Goal: Contribute content: Add original content to the website for others to see

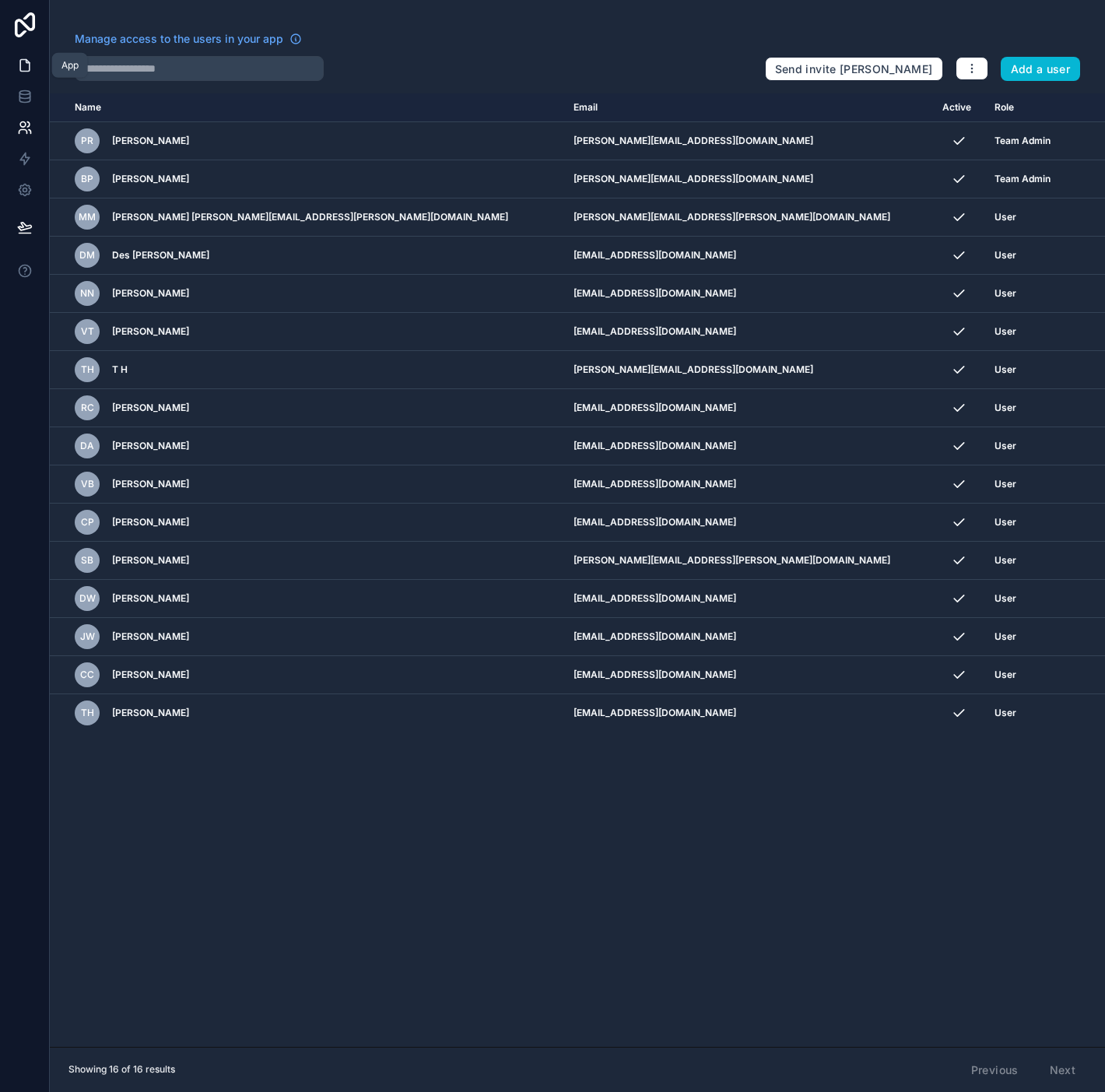
click at [33, 64] on link at bounding box center [24, 65] width 49 height 31
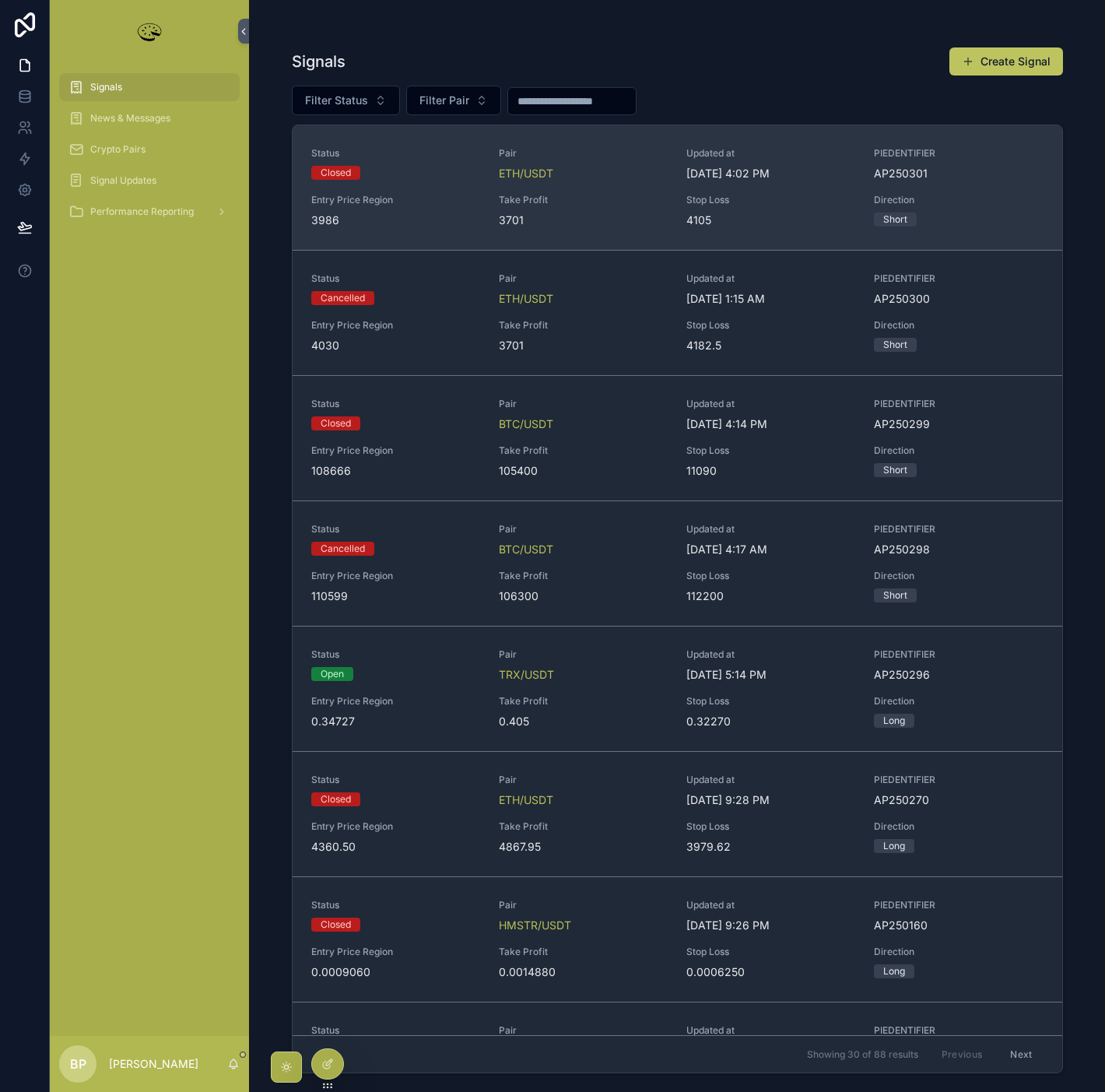
click at [613, 197] on span "Take Profit" at bounding box center [583, 200] width 169 height 13
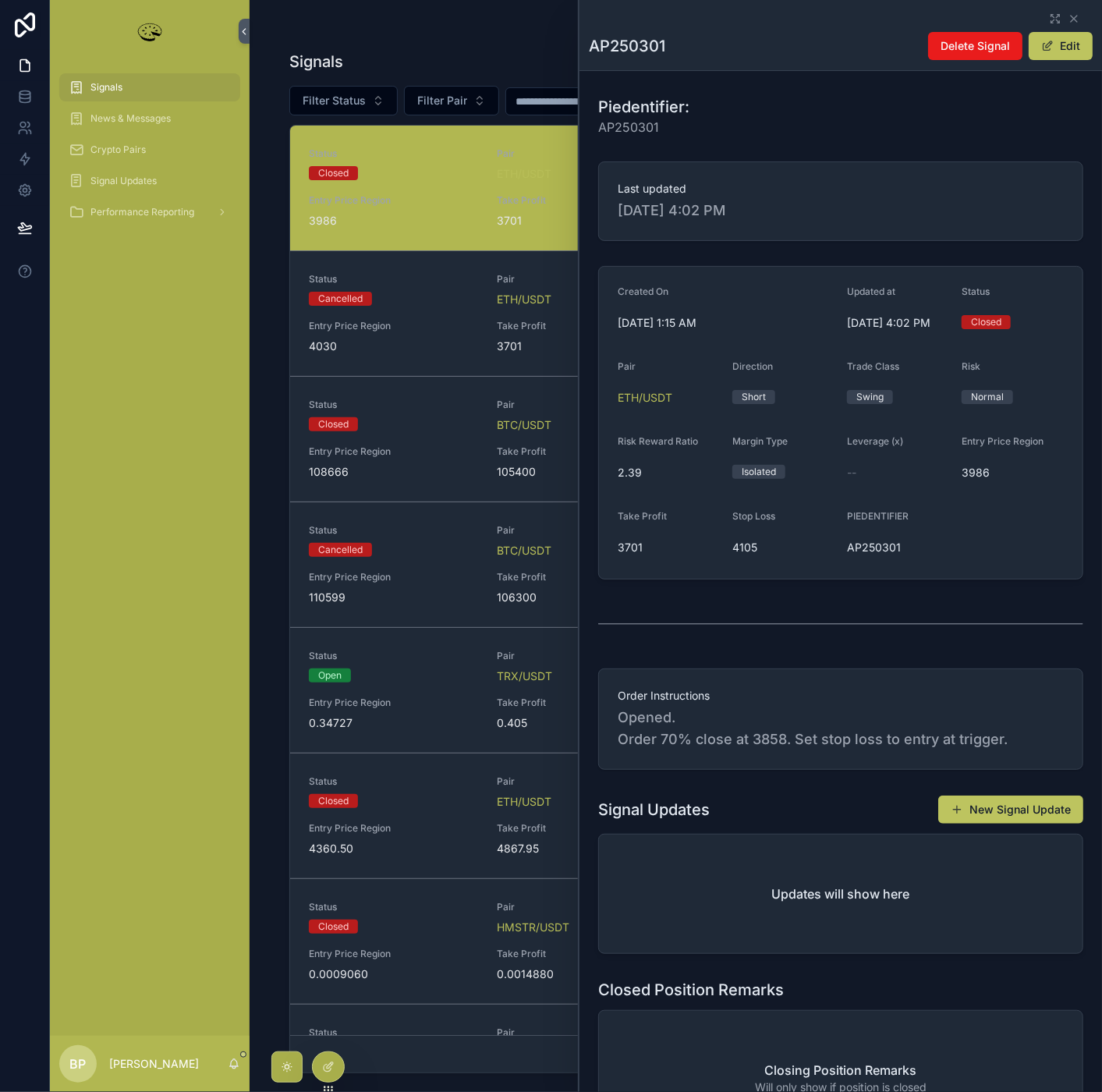
click at [98, 86] on span "Signals" at bounding box center [106, 87] width 32 height 13
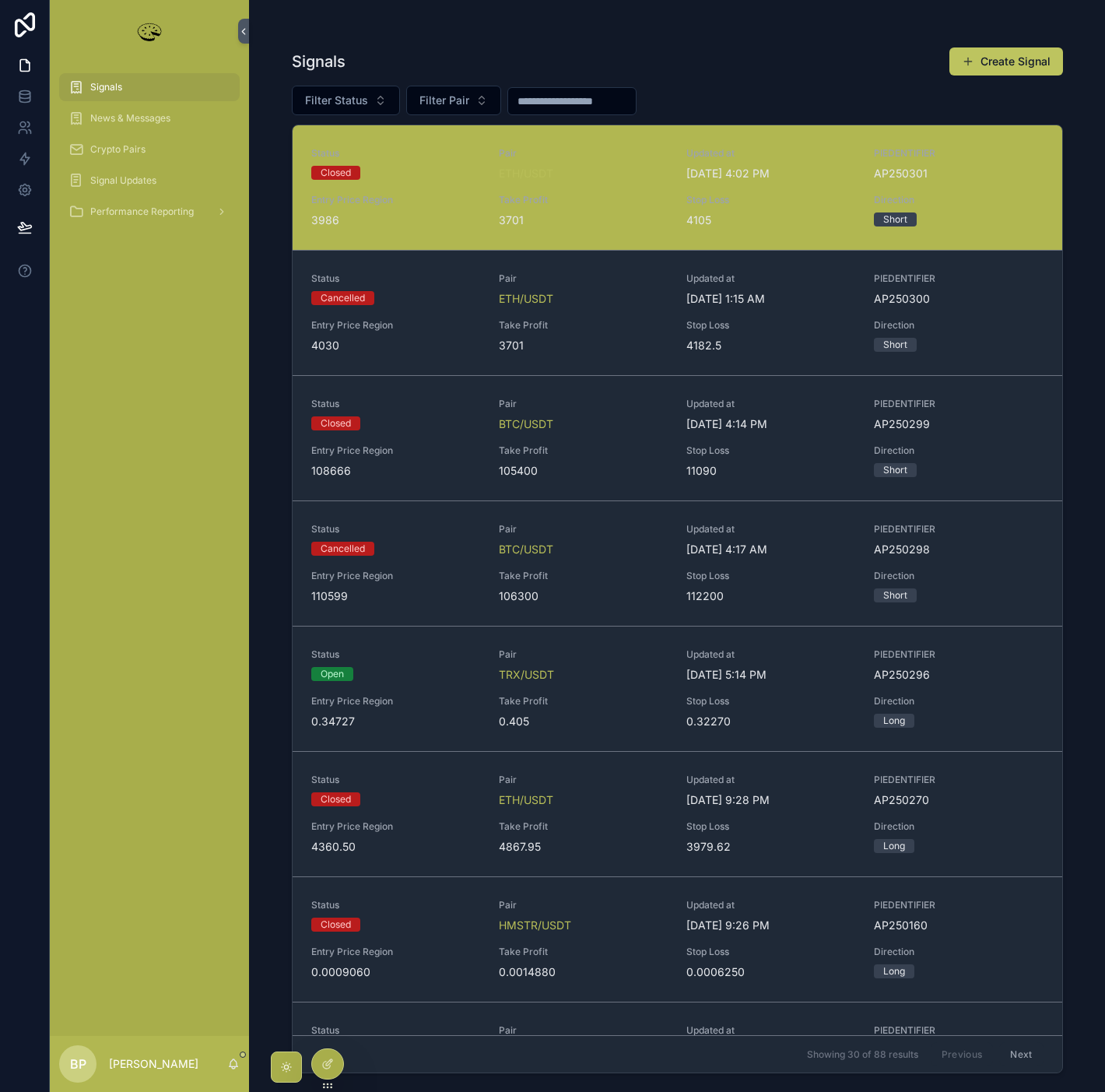
click at [601, 211] on div "Take Profit 3701" at bounding box center [583, 211] width 169 height 35
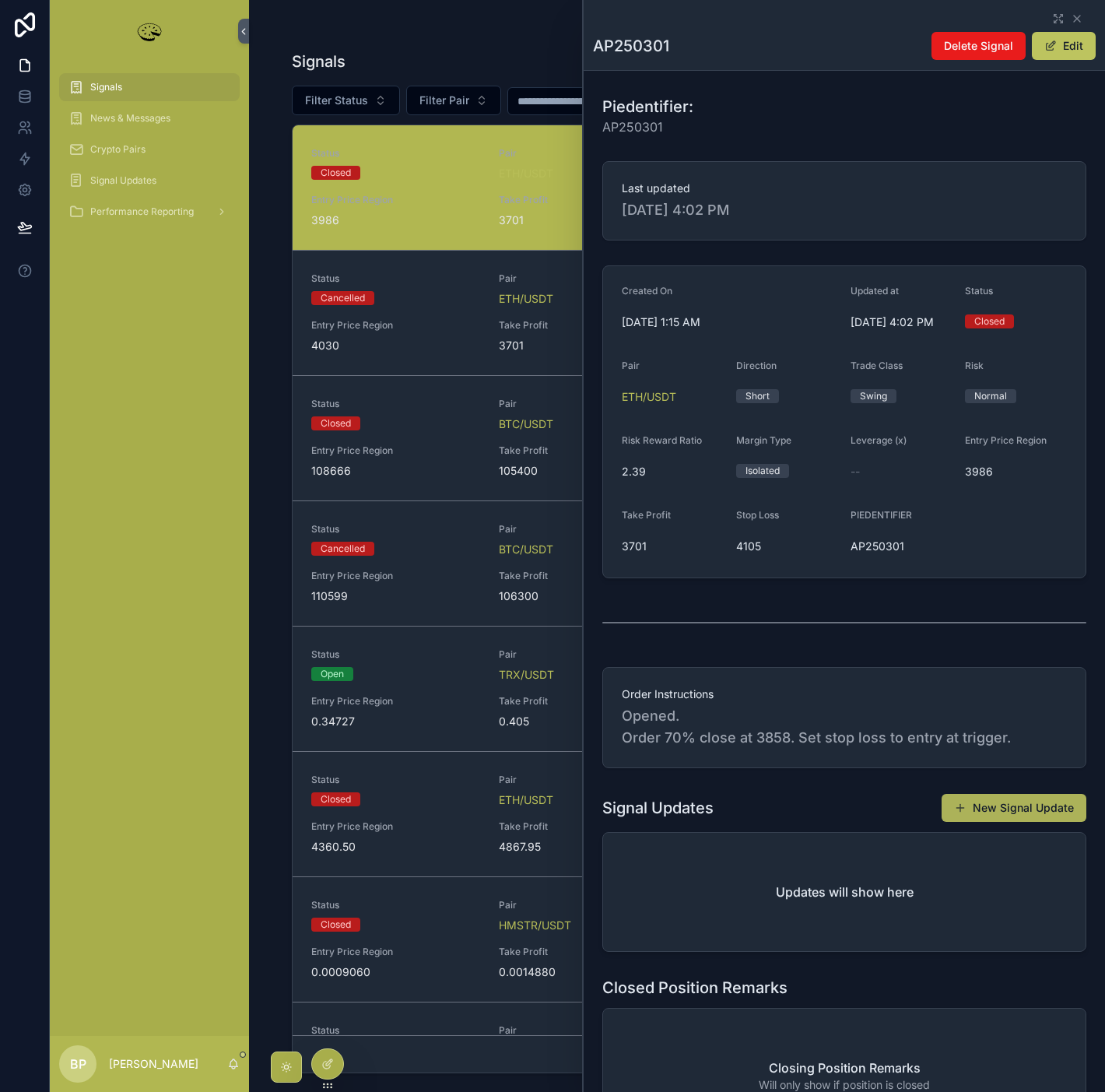
click at [989, 814] on button "New Signal Update" at bounding box center [1014, 807] width 145 height 28
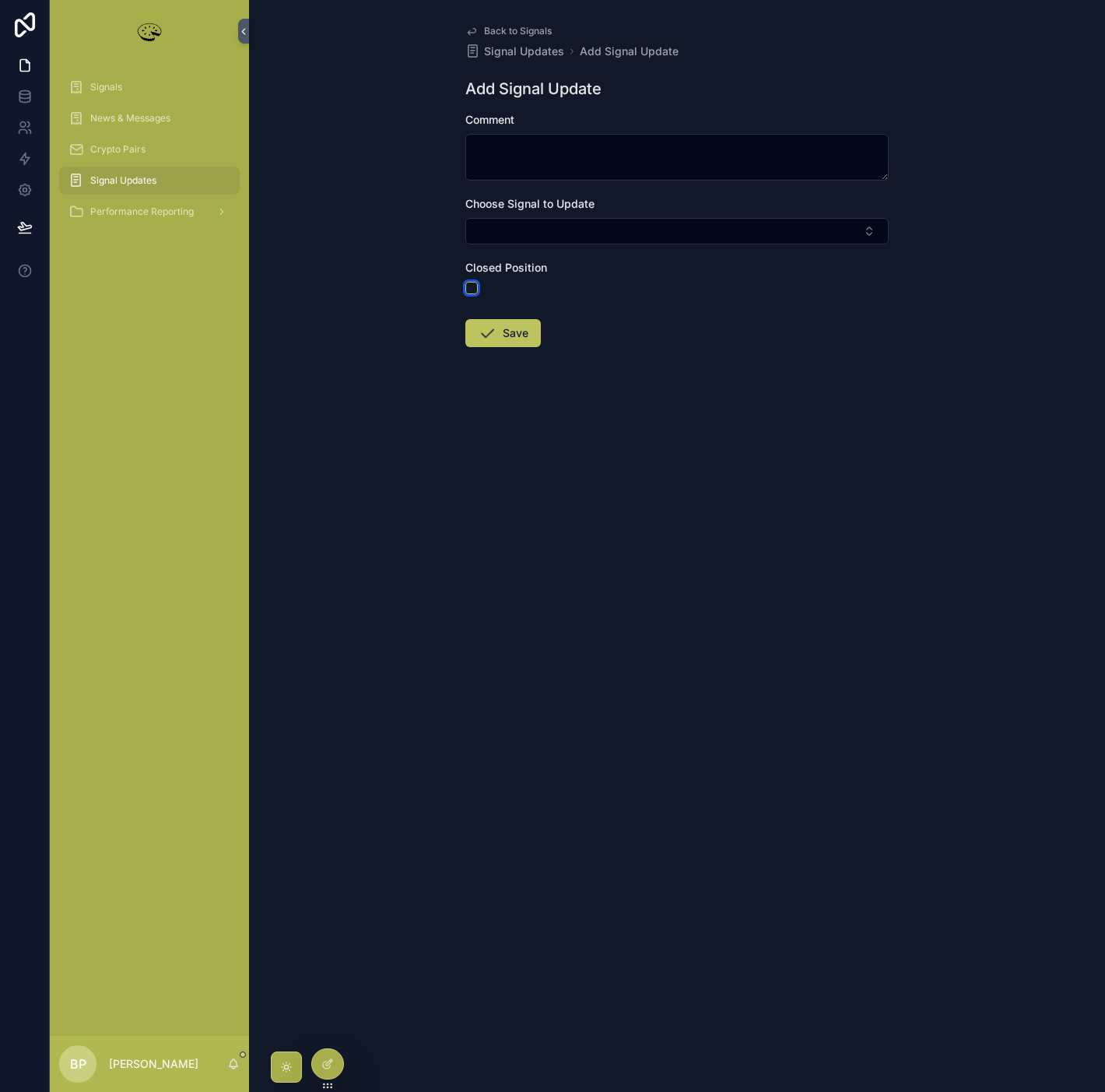
click at [467, 282] on button "scrollable content" at bounding box center [471, 287] width 13 height 13
click at [507, 223] on button "Select Button" at bounding box center [677, 231] width 423 height 26
type input "***"
click at [514, 286] on span "ap250301" at bounding box center [502, 292] width 52 height 15
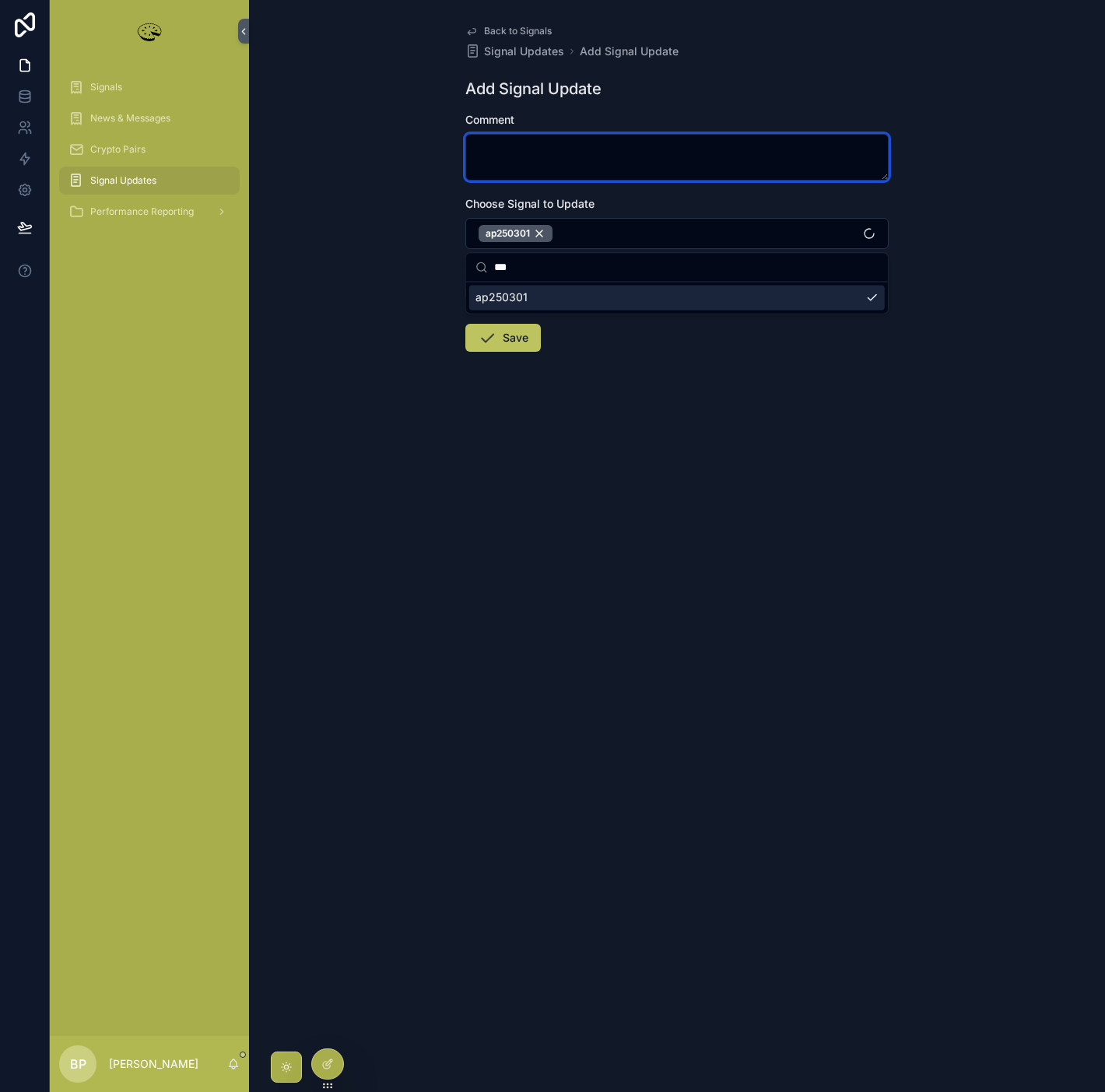
click at [508, 158] on textarea "scrollable content" at bounding box center [677, 157] width 423 height 46
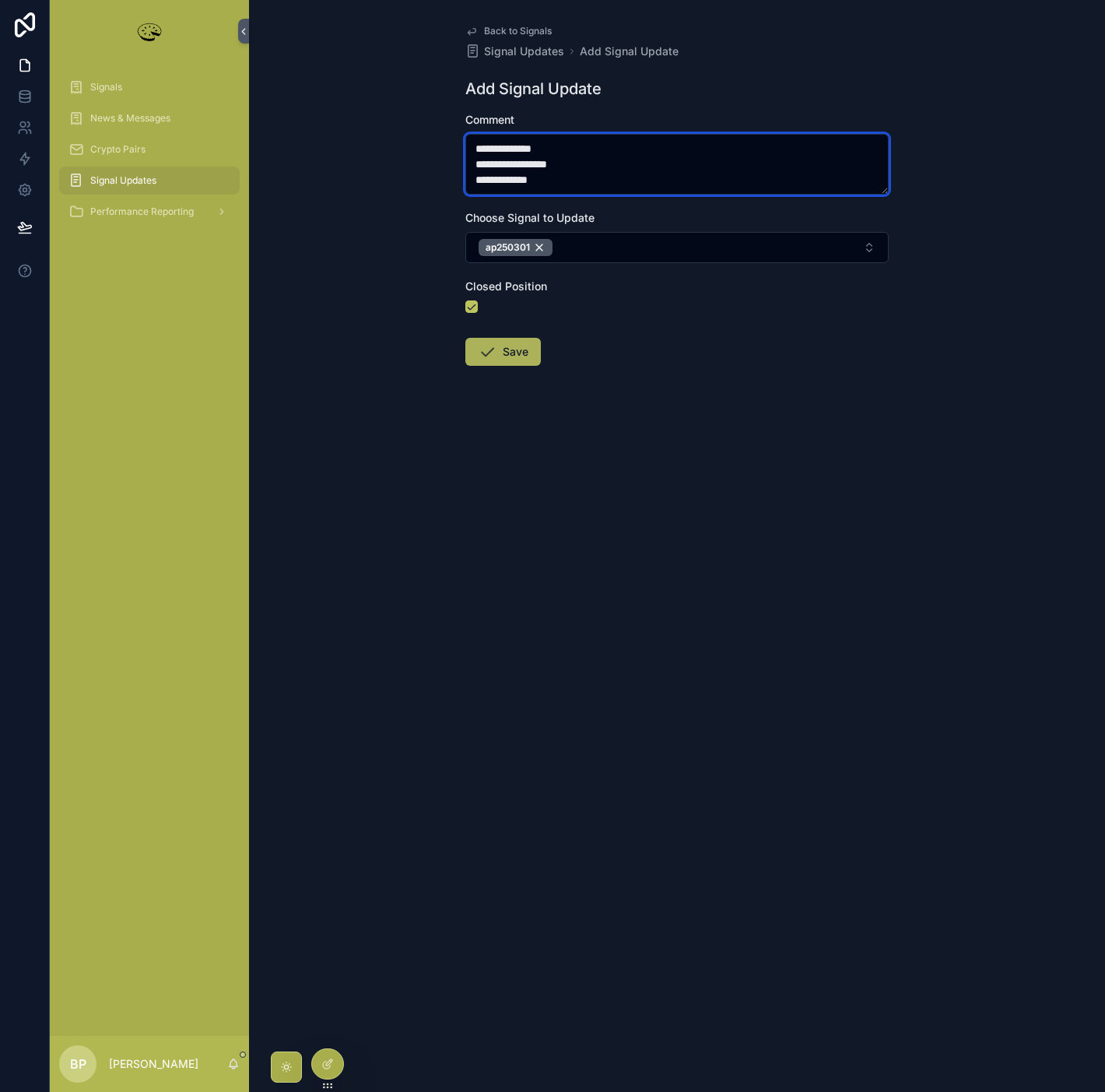
type textarea "**********"
click at [507, 351] on button "Save" at bounding box center [503, 351] width 76 height 28
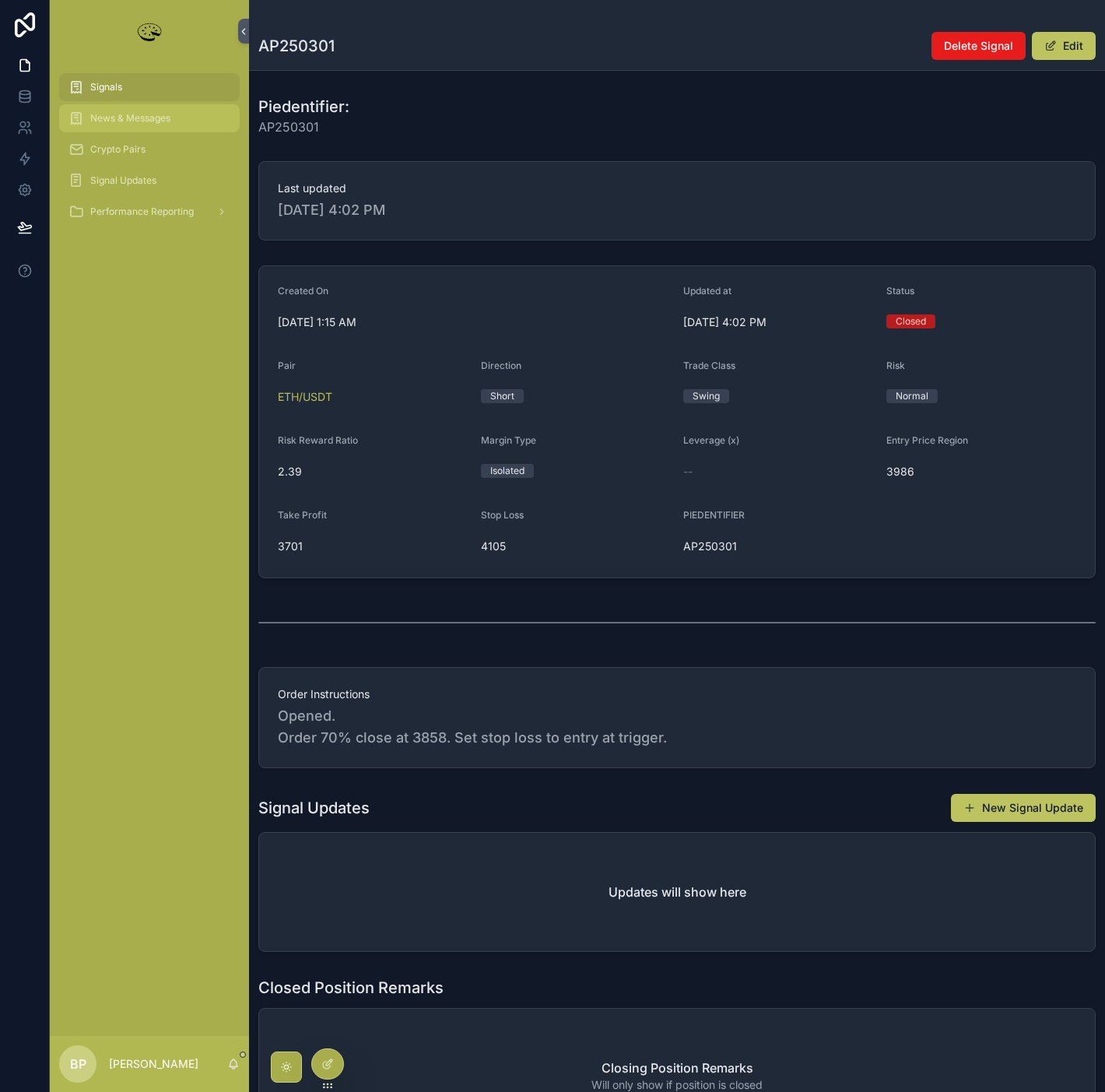
click at [148, 120] on span "News & Messages" at bounding box center [130, 118] width 80 height 13
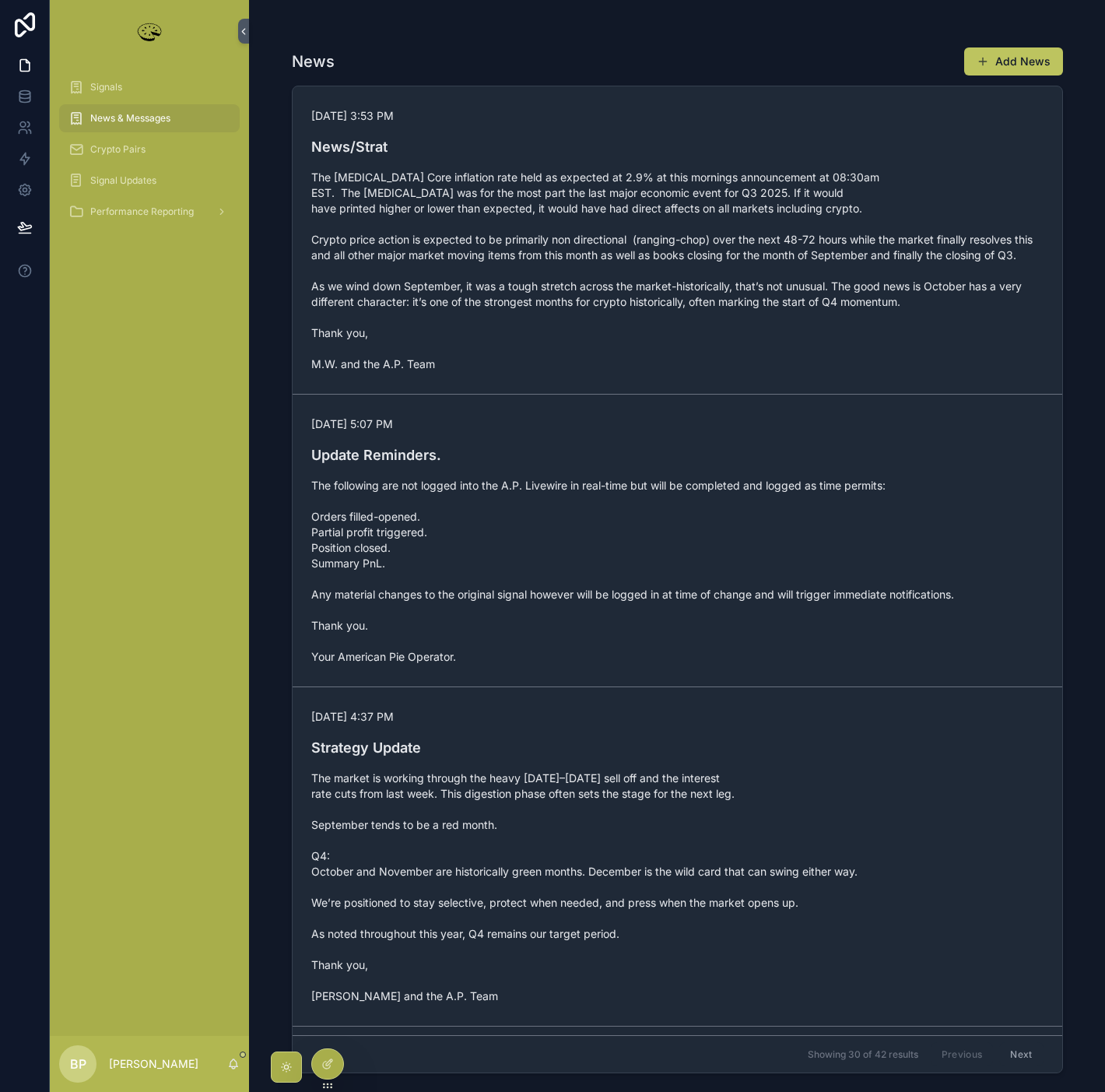
click at [164, 400] on div "Signals News & Messages Crypto Pairs Signal Updates Performance Reporting" at bounding box center [149, 549] width 199 height 973
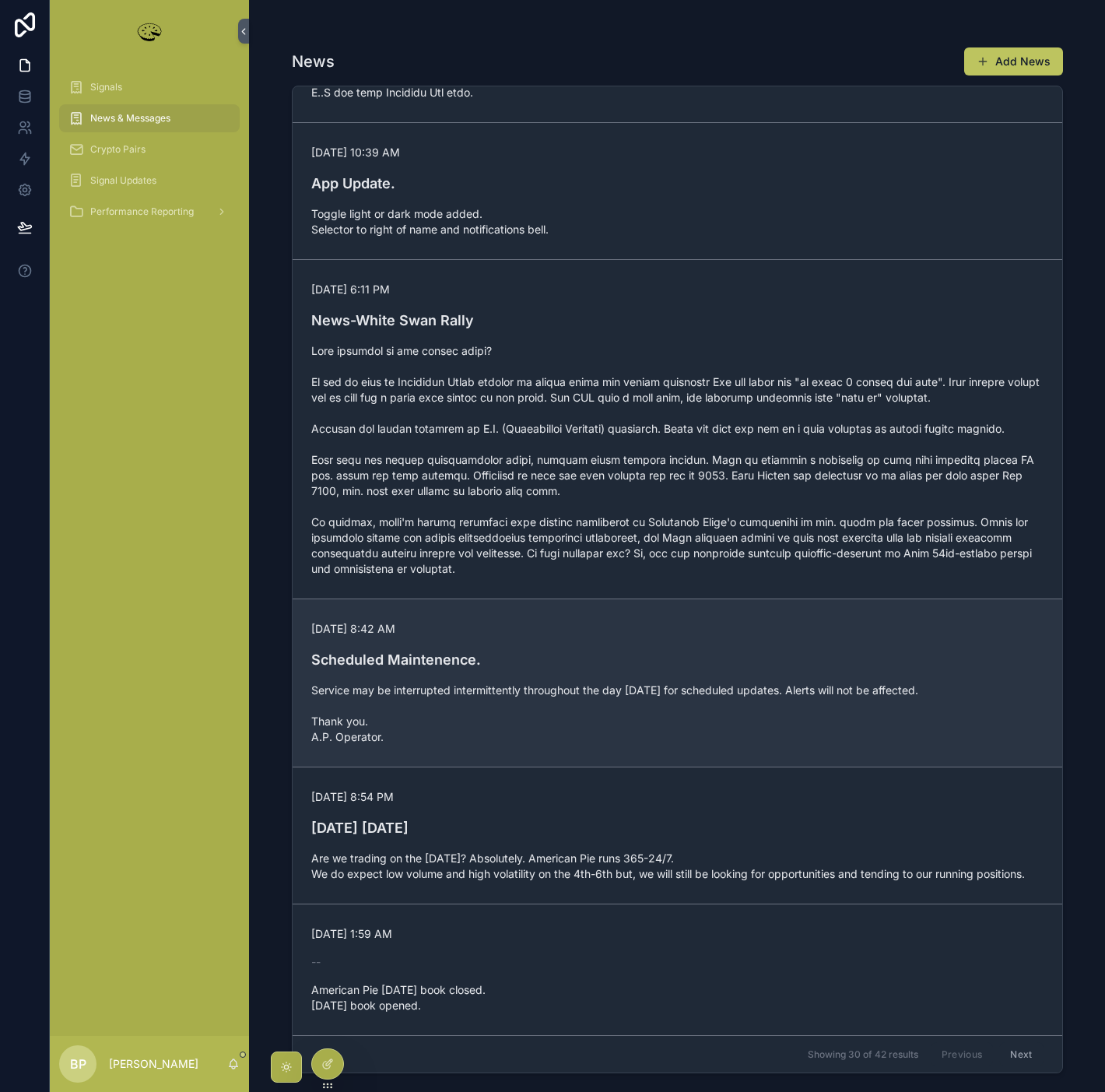
scroll to position [7826, 0]
